Goal: Task Accomplishment & Management: Use online tool/utility

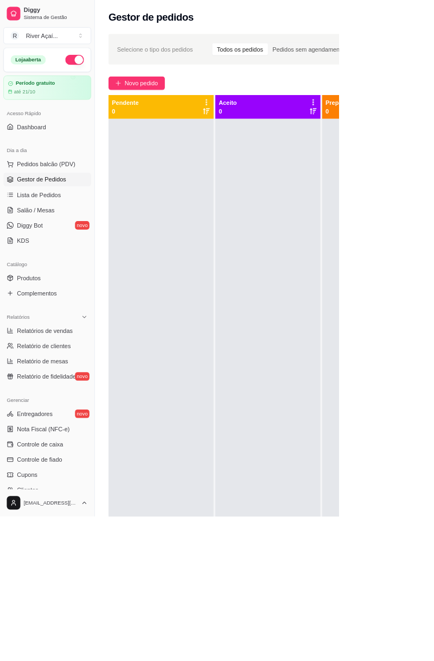
click at [182, 107] on span "Novo pedido" at bounding box center [181, 106] width 43 height 12
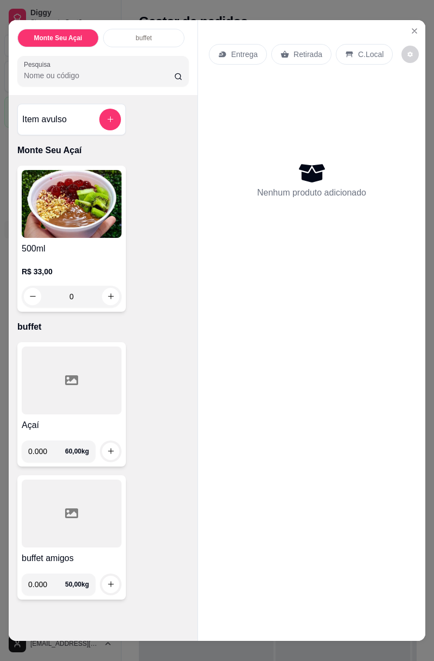
click at [51, 584] on input "0.000" at bounding box center [46, 584] width 37 height 22
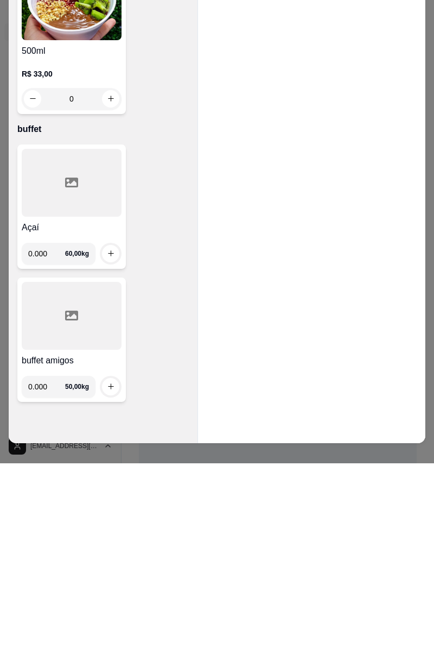
scroll to position [15, 0]
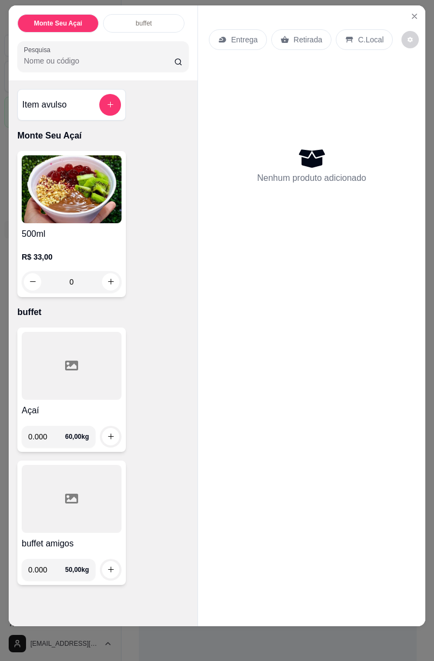
click at [59, 564] on input "0.000" at bounding box center [46, 570] width 37 height 22
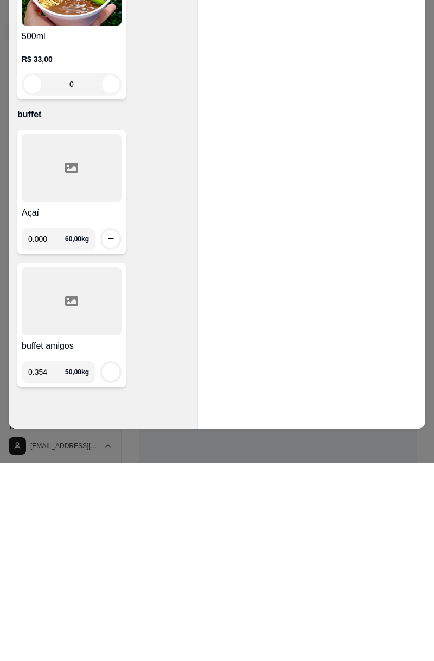
click at [111, 562] on button "increase-product-quantity" at bounding box center [110, 569] width 17 height 17
type input "0.354"
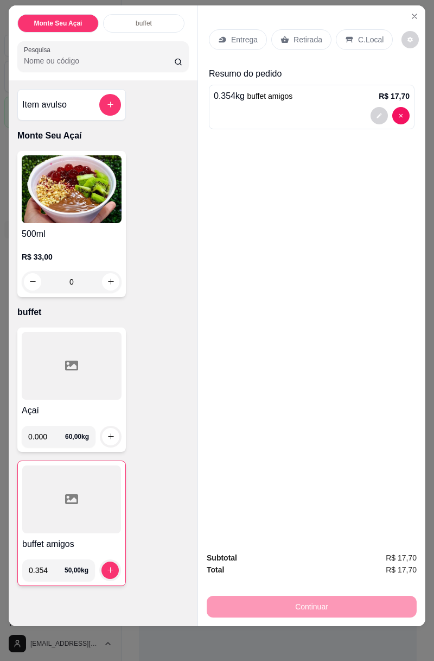
click at [365, 40] on p "C.Local" at bounding box center [371, 39] width 26 height 11
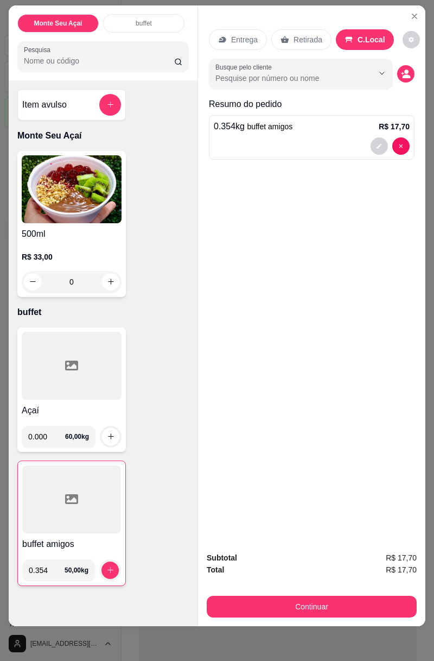
click at [337, 71] on div at bounding box center [300, 74] width 171 height 22
type input "c"
click at [317, 307] on div "Entrega Retirada C.Local Busque pelo cliente Resumo do pedido 0.354 kg buffet a…" at bounding box center [311, 274] width 227 height 538
click at [342, 606] on button "Continuar" at bounding box center [312, 606] width 210 height 22
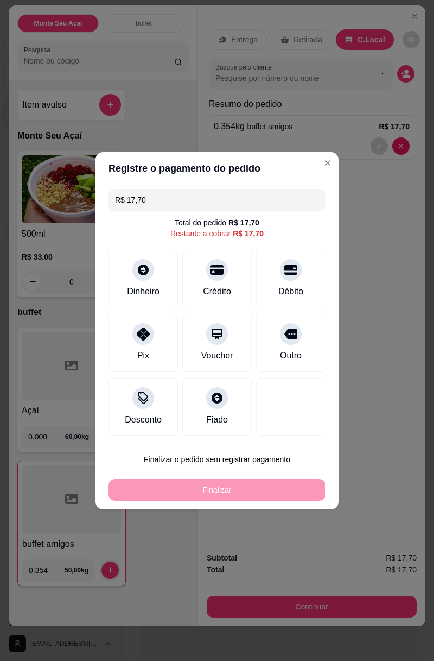
click at [208, 269] on div at bounding box center [217, 270] width 22 height 22
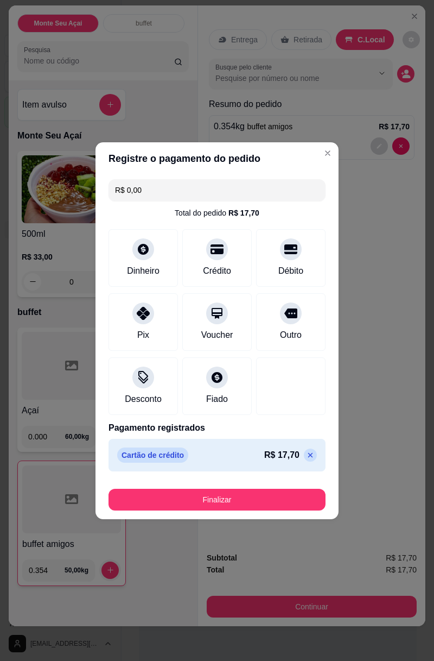
click at [277, 494] on button "Finalizar" at bounding box center [217, 500] width 217 height 22
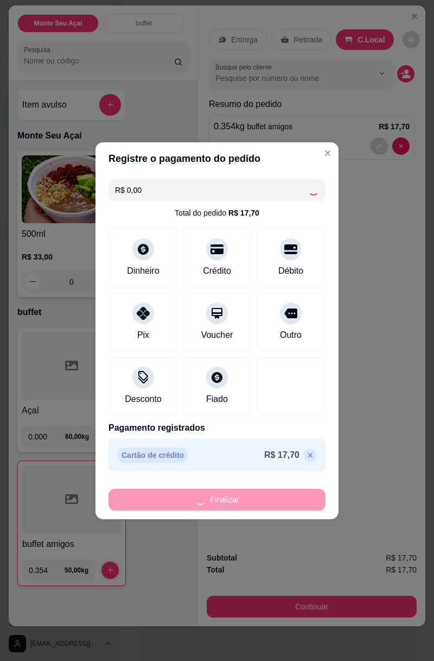
type input "-R$ 17,70"
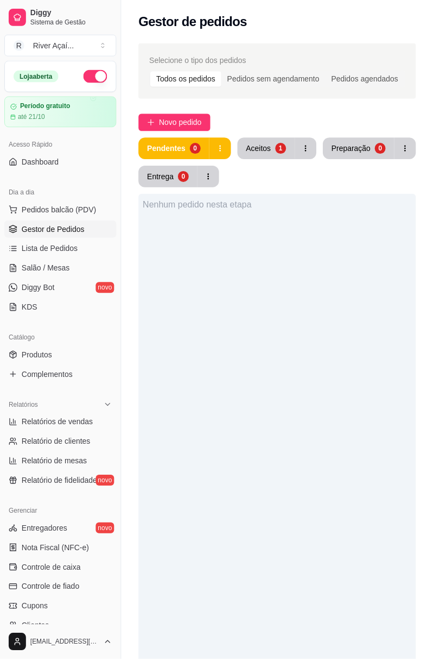
click at [174, 115] on button "Novo pedido" at bounding box center [175, 122] width 72 height 17
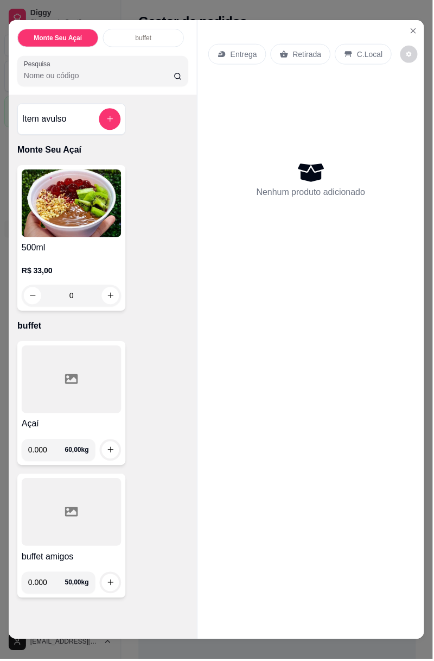
click at [54, 447] on input "0.000" at bounding box center [46, 451] width 37 height 22
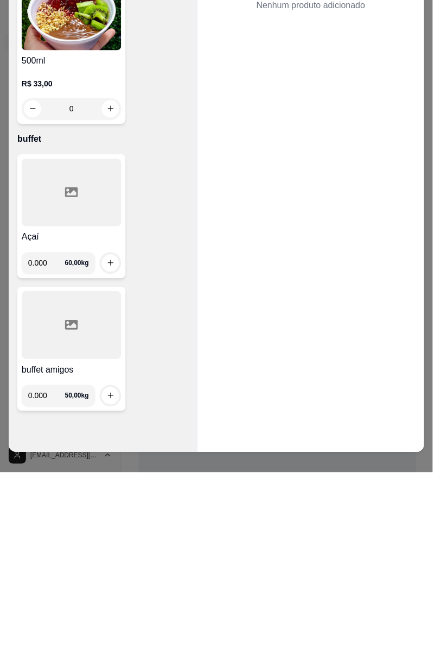
scroll to position [6, 0]
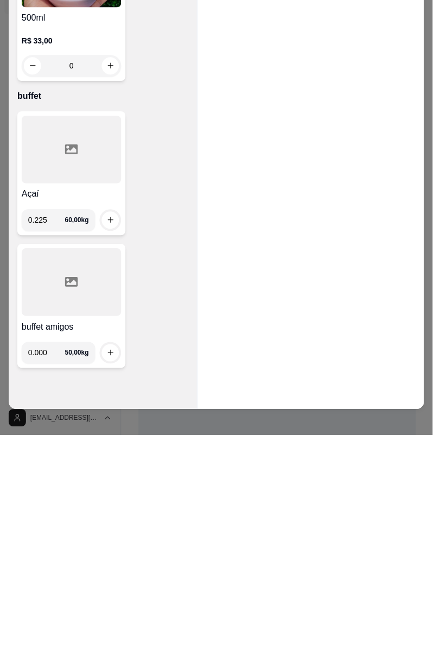
click at [111, 444] on icon "increase-product-quantity" at bounding box center [111, 445] width 6 height 6
type input "0.225"
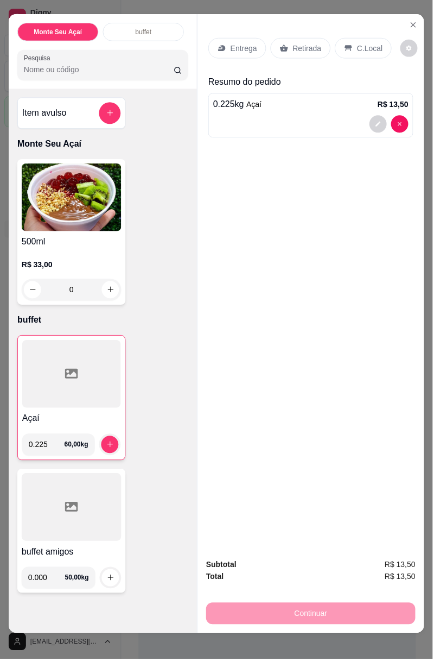
click at [366, 46] on p "C.Local" at bounding box center [371, 48] width 26 height 11
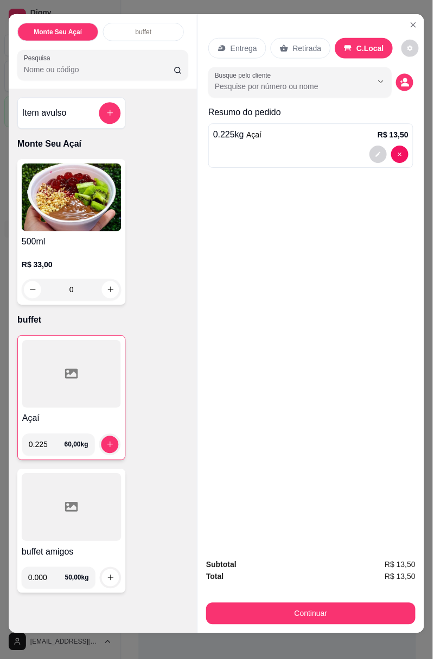
click at [303, 610] on button "Continuar" at bounding box center [312, 615] width 210 height 22
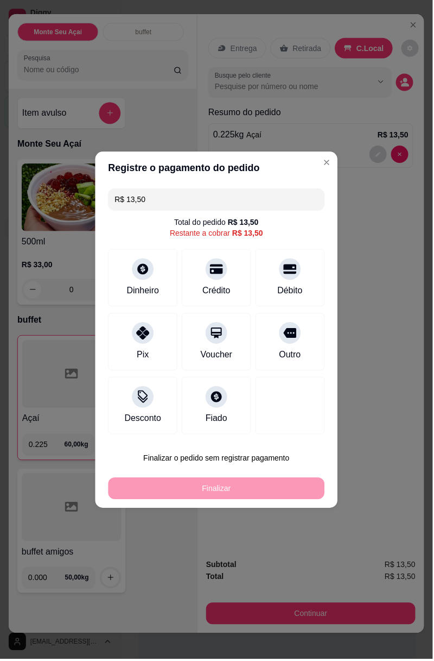
click at [223, 281] on div "Crédito" at bounding box center [216, 279] width 69 height 58
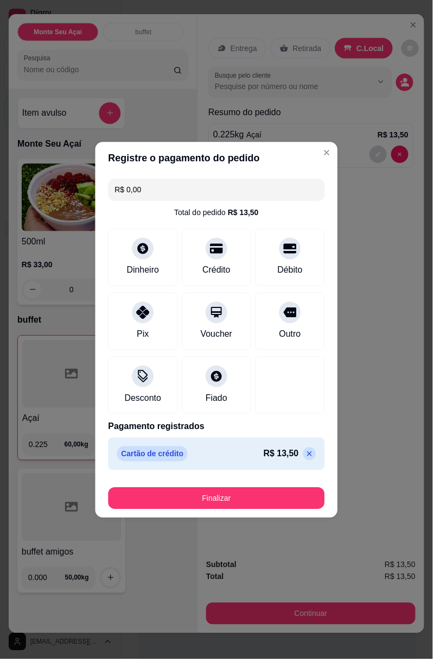
click at [269, 498] on button "Finalizar" at bounding box center [217, 500] width 217 height 22
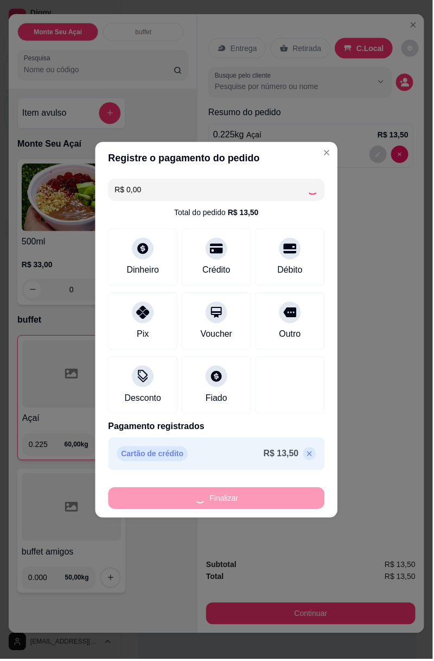
type input "-R$ 13,50"
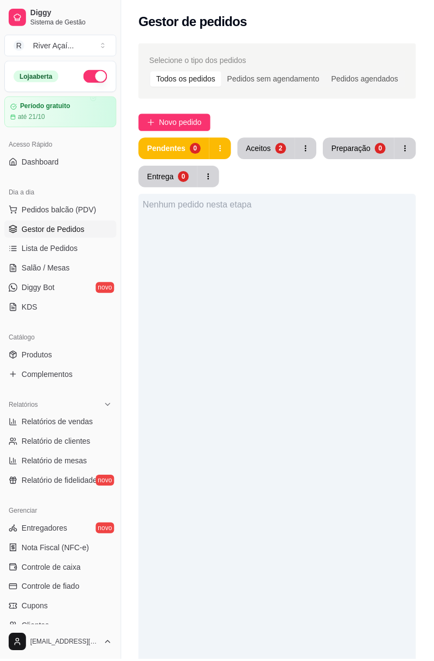
click at [83, 205] on span "Pedidos balcão (PDV)" at bounding box center [59, 210] width 75 height 11
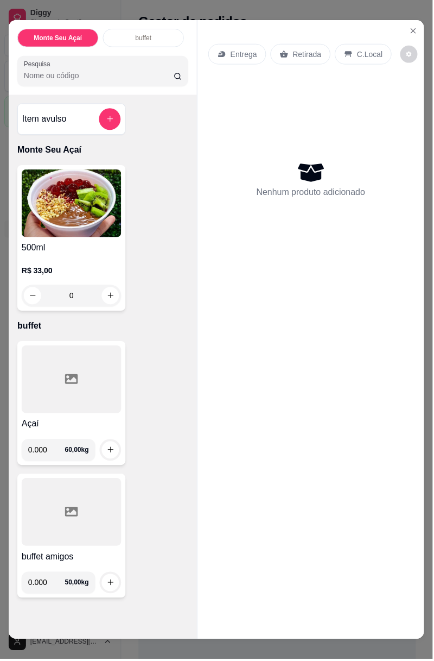
click at [49, 586] on input "0.000" at bounding box center [46, 584] width 37 height 22
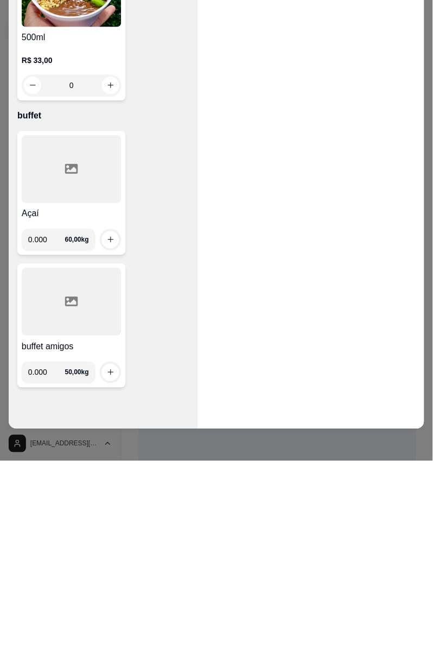
scroll to position [12, 0]
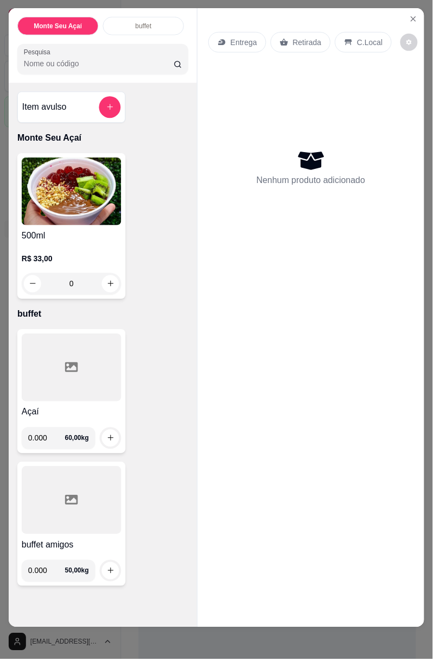
click at [58, 440] on input "0.000" at bounding box center [46, 439] width 37 height 22
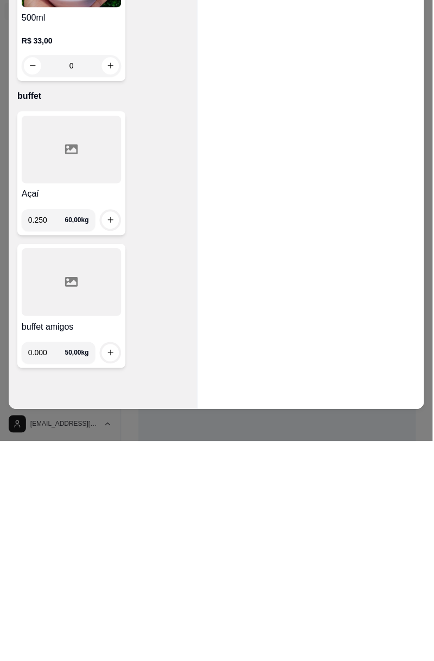
click at [109, 439] on icon "increase-product-quantity" at bounding box center [111, 439] width 8 height 8
type input "0.250"
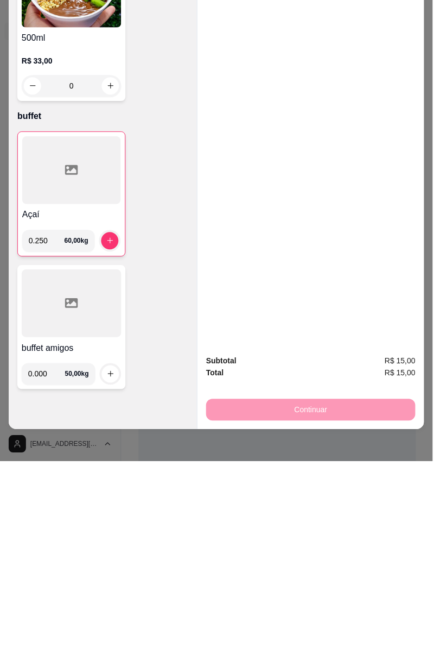
scroll to position [0, 0]
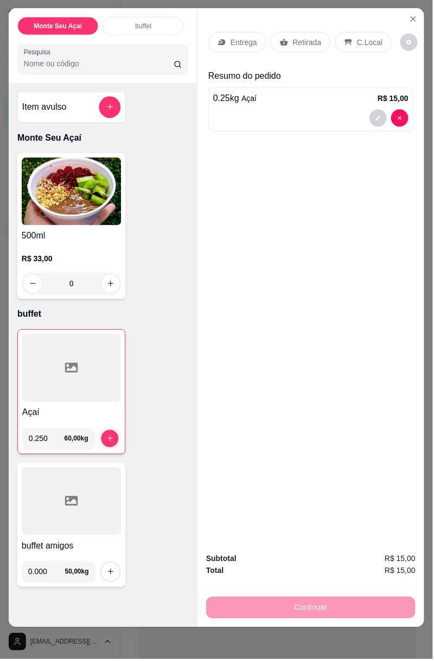
click at [367, 40] on p "C.Local" at bounding box center [371, 42] width 26 height 11
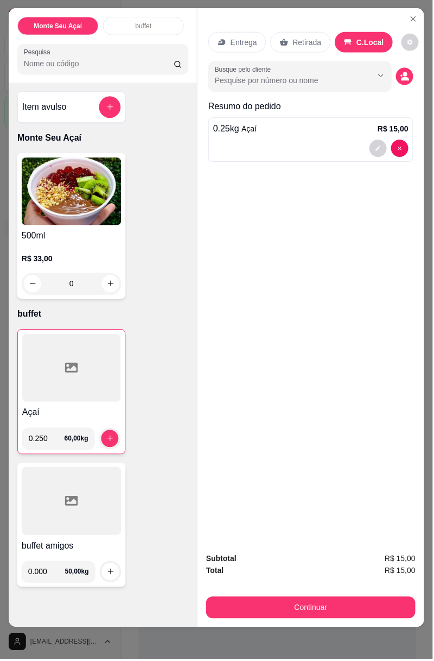
click at [314, 77] on input "Busque pelo cliente" at bounding box center [285, 80] width 141 height 11
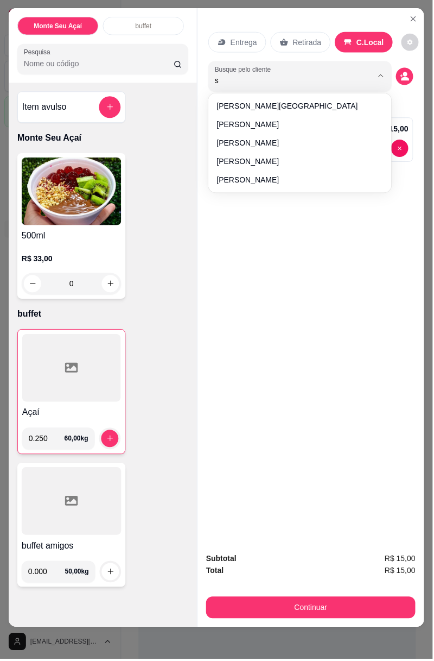
type input "sa"
click at [276, 184] on span "Samara Cristina Veloso" at bounding box center [296, 180] width 156 height 11
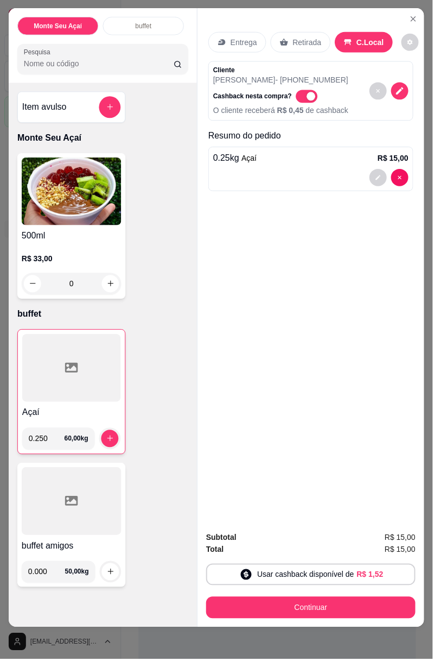
click at [327, 608] on button "Continuar" at bounding box center [312, 609] width 210 height 22
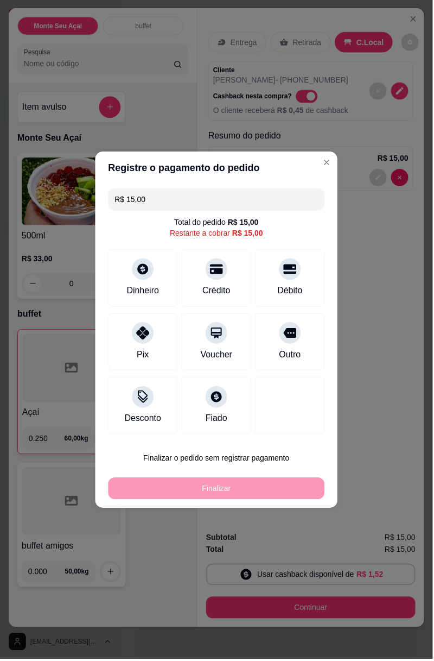
click at [147, 275] on div at bounding box center [143, 270] width 22 height 22
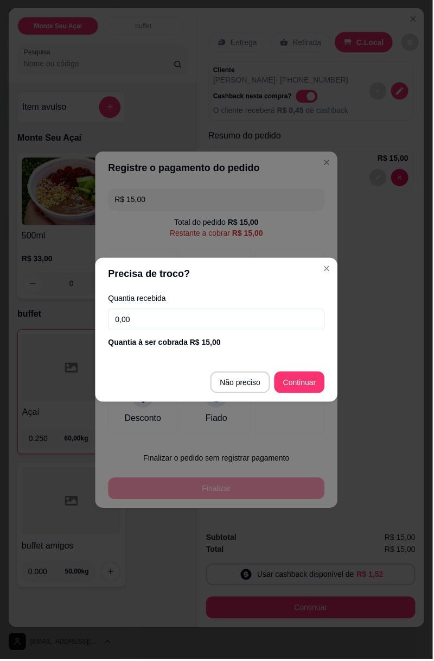
click at [232, 309] on input "0,00" at bounding box center [217, 320] width 217 height 22
type input "15,00"
click at [308, 376] on button "Continuar" at bounding box center [300, 383] width 50 height 22
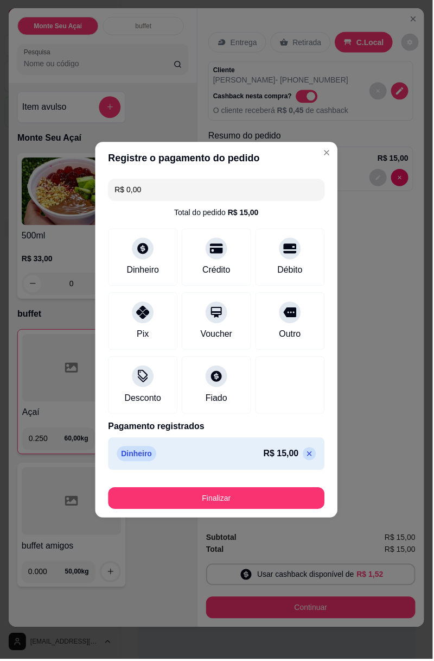
click at [281, 500] on button "Finalizar" at bounding box center [217, 500] width 217 height 22
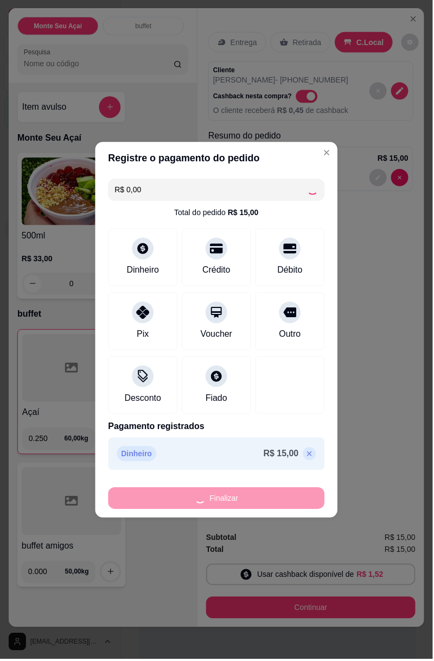
type input "-R$ 15,00"
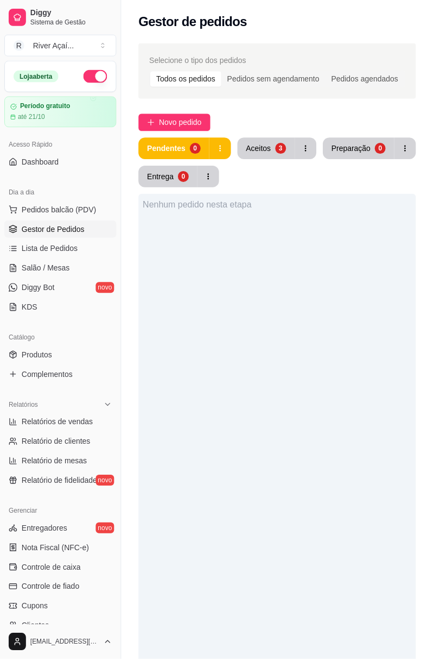
click at [75, 209] on span "Pedidos balcão (PDV)" at bounding box center [59, 210] width 75 height 11
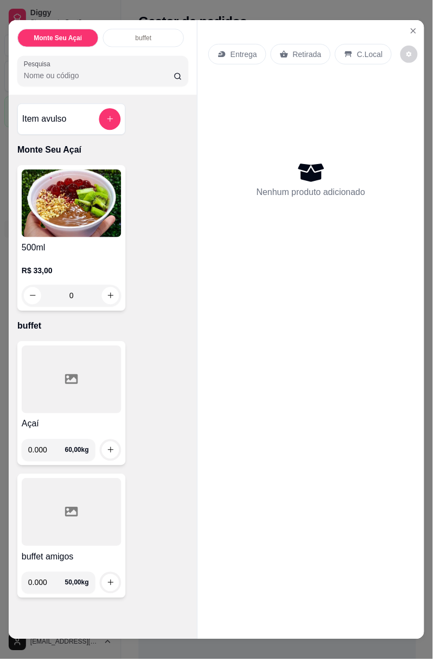
click at [410, 34] on icon "Close" at bounding box center [414, 31] width 9 height 9
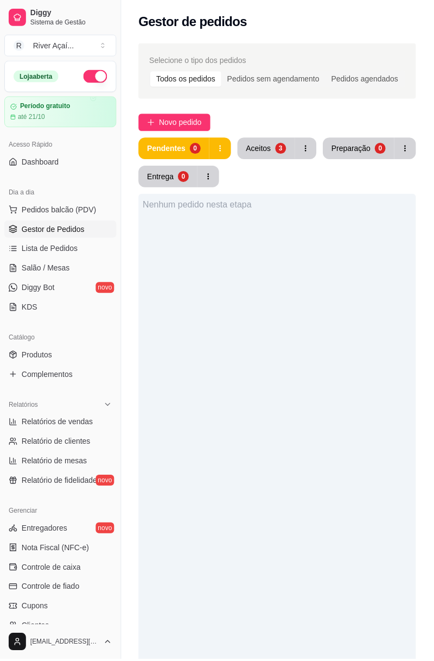
click at [259, 82] on div "Pedidos sem agendamento" at bounding box center [274, 79] width 104 height 15
click at [222, 72] on input "Pedidos sem agendamento" at bounding box center [222, 72] width 0 height 0
click at [200, 73] on div "Todos os pedidos" at bounding box center [186, 79] width 71 height 15
click at [151, 72] on input "Todos os pedidos" at bounding box center [151, 72] width 0 height 0
click at [271, 149] on button "Aceitos 3" at bounding box center [267, 149] width 58 height 22
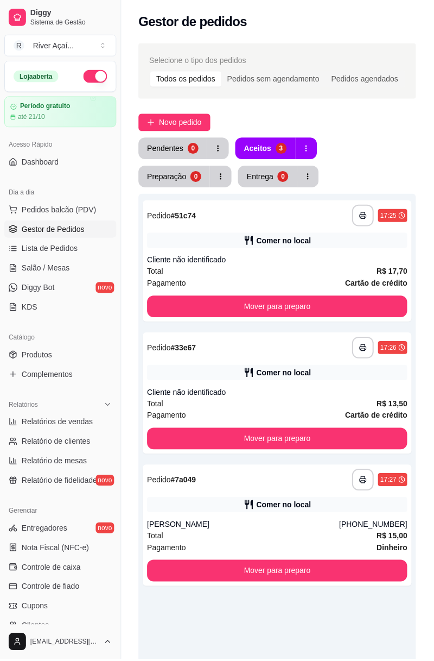
click at [339, 304] on button "Mover para preparo" at bounding box center [278, 307] width 261 height 22
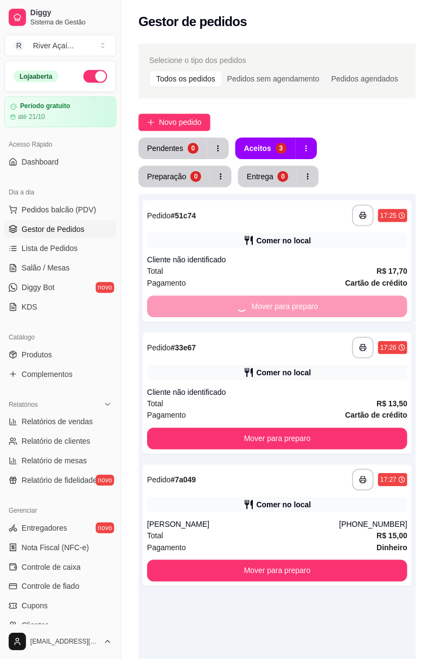
click at [310, 443] on button "Mover para preparo" at bounding box center [278, 440] width 261 height 22
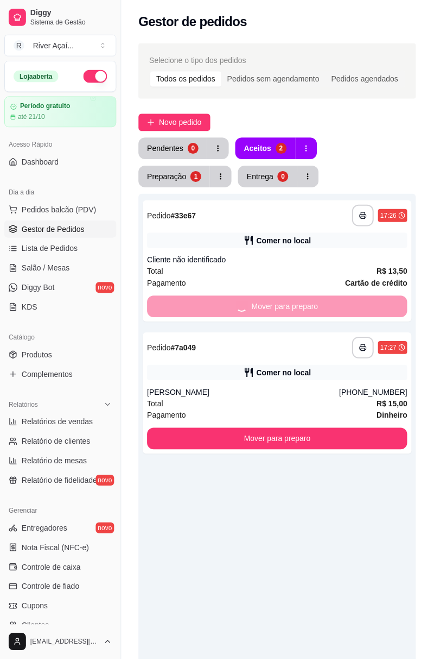
click at [289, 571] on div "**********" at bounding box center [278, 524] width 278 height 661
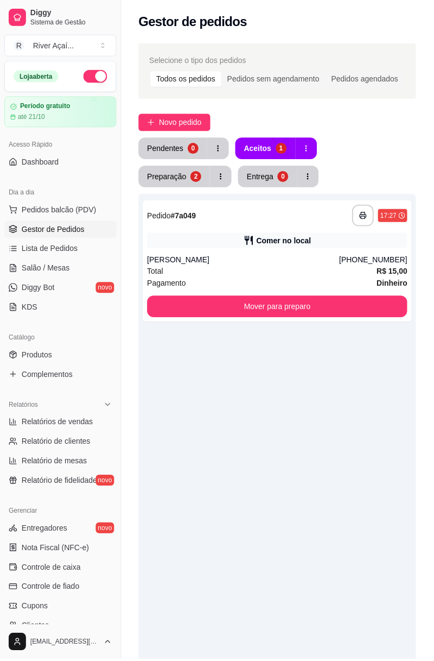
click at [321, 309] on button "Mover para preparo" at bounding box center [278, 307] width 261 height 22
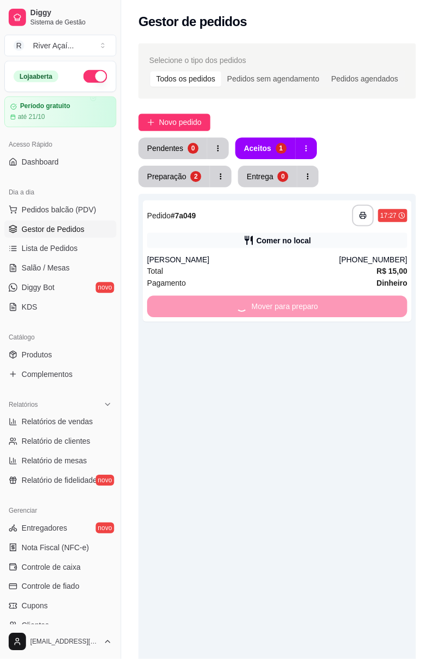
click at [187, 172] on div "Preparação" at bounding box center [167, 177] width 39 height 11
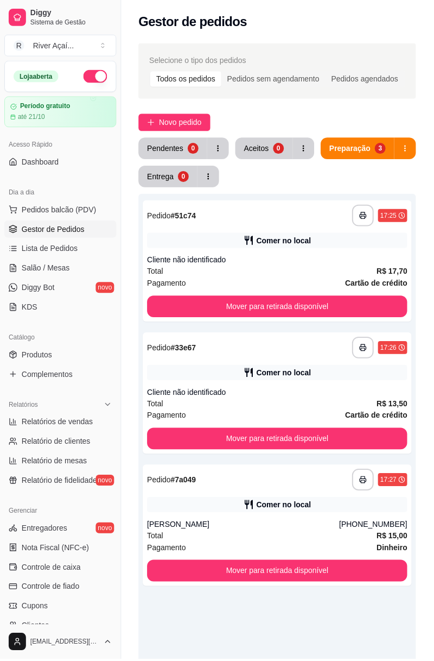
click at [291, 313] on button "Mover para retirada disponível" at bounding box center [278, 307] width 261 height 22
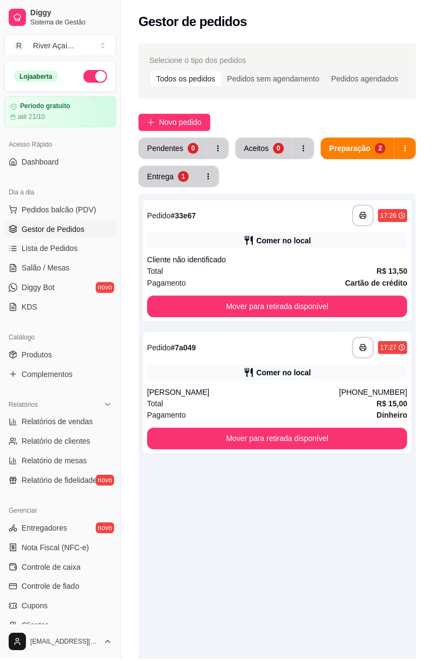
click at [313, 302] on button "Mover para retirada disponível" at bounding box center [278, 307] width 261 height 22
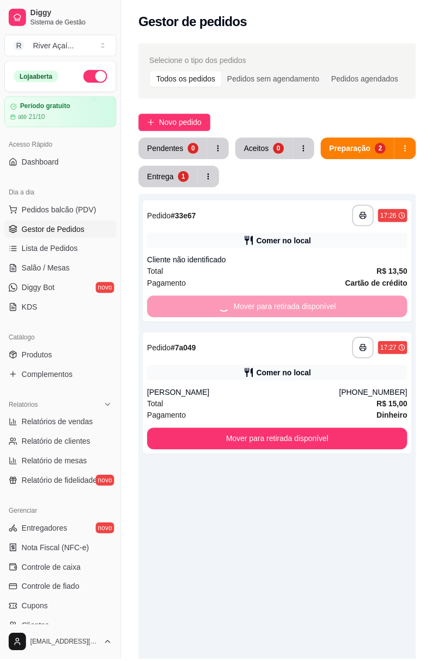
click at [304, 447] on button "Mover para retirada disponível" at bounding box center [278, 440] width 261 height 22
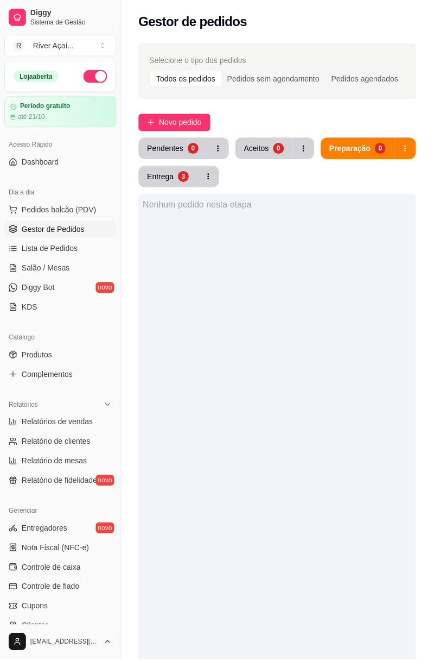
click at [174, 176] on button "Entrega 3" at bounding box center [168, 177] width 59 height 22
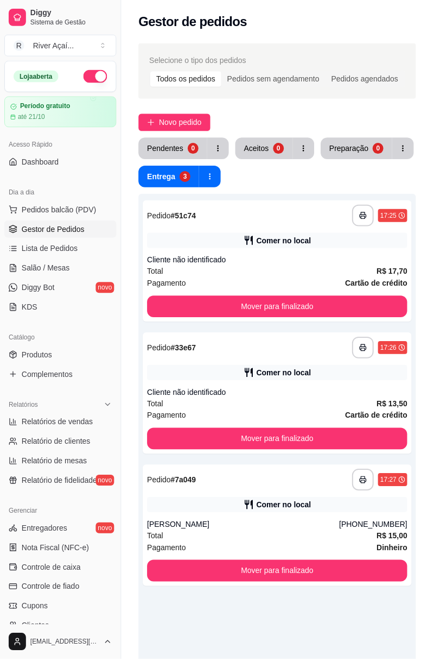
click at [320, 310] on button "Mover para finalizado" at bounding box center [278, 307] width 261 height 22
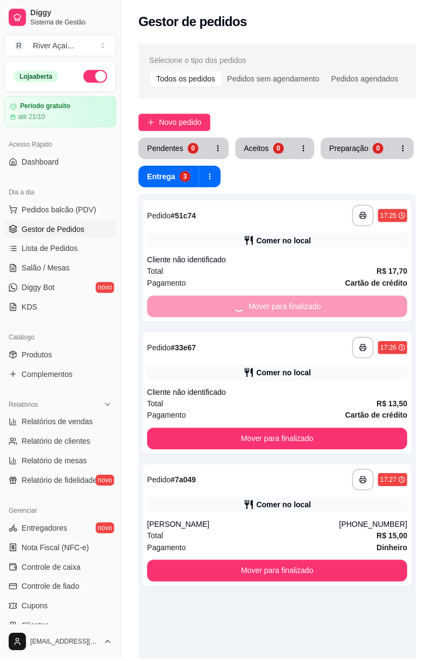
click at [302, 436] on button "Mover para finalizado" at bounding box center [278, 440] width 261 height 22
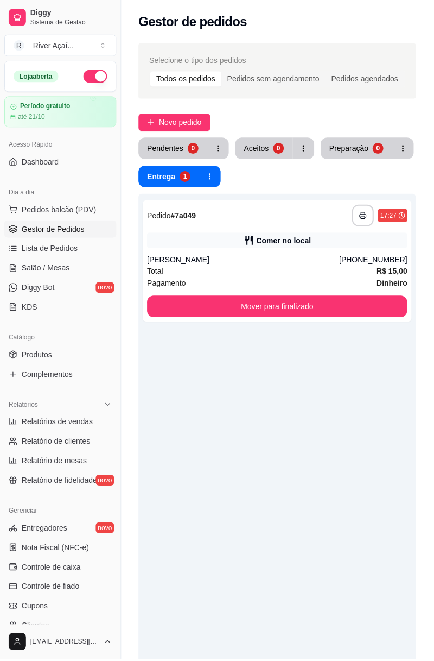
click at [302, 557] on div "**********" at bounding box center [278, 524] width 278 height 661
click at [296, 314] on button "Mover para finalizado" at bounding box center [278, 307] width 261 height 22
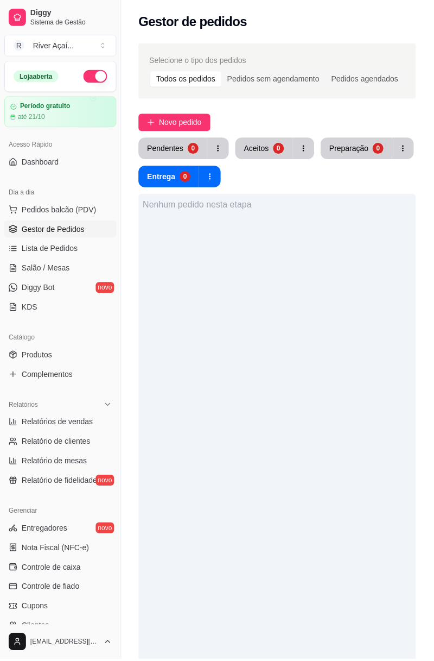
click at [78, 160] on link "Dashboard" at bounding box center [60, 162] width 112 height 17
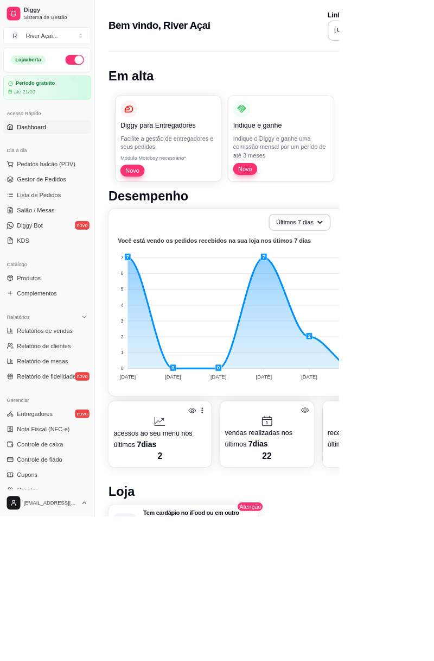
click at [72, 420] on span "Relatórios de vendas" at bounding box center [58, 422] width 72 height 11
select select "ALL"
select select "0"
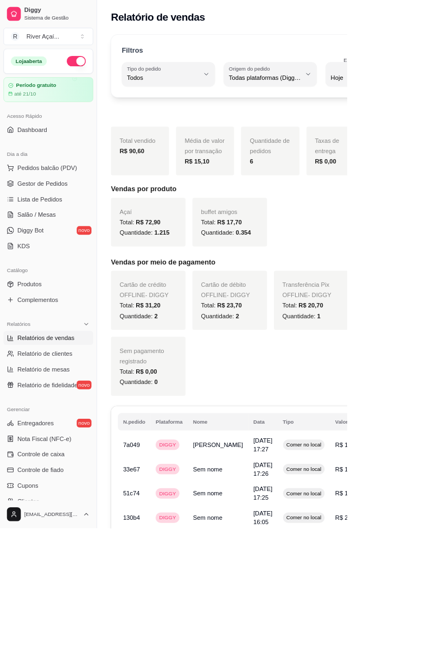
click at [48, 233] on span "Gestor de Pedidos" at bounding box center [53, 229] width 63 height 11
